Goal: Navigation & Orientation: Find specific page/section

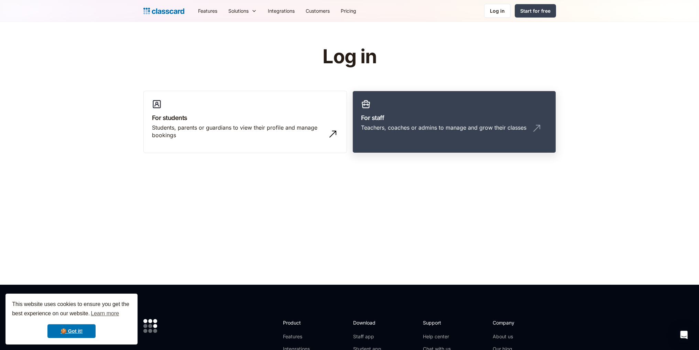
click at [472, 121] on h3 "For staff" at bounding box center [454, 117] width 186 height 9
click at [439, 125] on div "Teachers, coaches or admins to manage and grow their classes" at bounding box center [443, 128] width 165 height 8
